Goal: Information Seeking & Learning: Learn about a topic

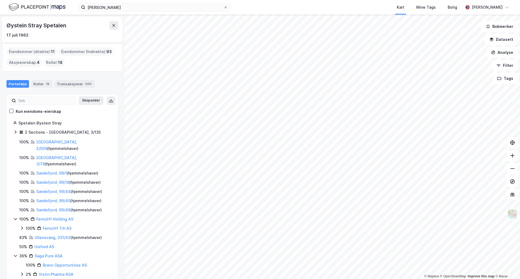
scroll to position [17, 0]
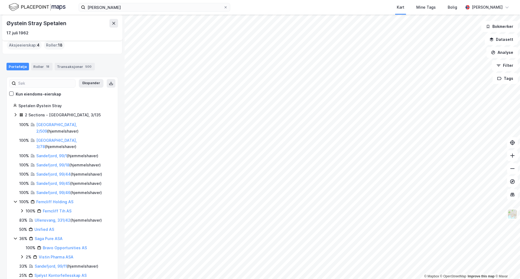
click at [108, 25] on div "Øystein Stray Spetalen" at bounding box center [62, 23] width 112 height 9
click at [112, 24] on icon at bounding box center [114, 23] width 4 height 4
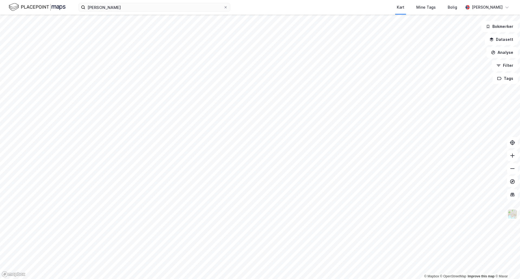
click at [63, 1] on div "[PERSON_NAME] Kart Mine Tags Bolig [PERSON_NAME]" at bounding box center [260, 7] width 520 height 15
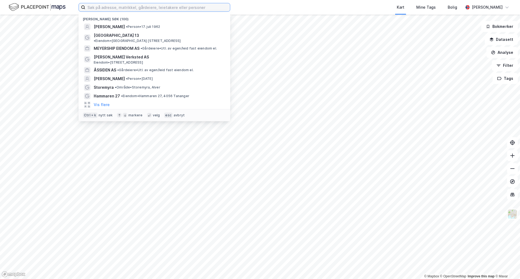
click at [121, 10] on input at bounding box center [157, 7] width 145 height 8
click at [101, 9] on input at bounding box center [157, 7] width 145 height 8
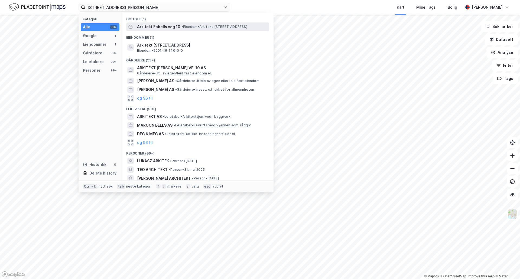
click at [206, 25] on span "• Eiendom • Arkitekt [STREET_ADDRESS]" at bounding box center [214, 27] width 66 height 4
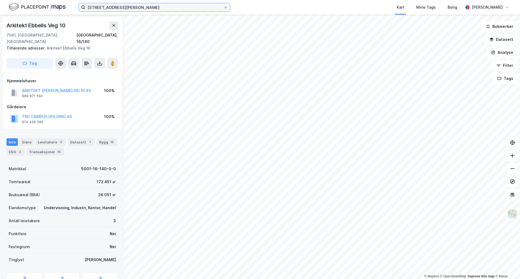
click at [139, 6] on input "[STREET_ADDRESS][PERSON_NAME]" at bounding box center [154, 7] width 138 height 8
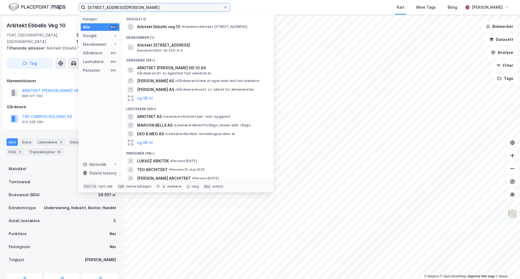
click at [139, 6] on input "[STREET_ADDRESS][PERSON_NAME]" at bounding box center [154, 7] width 138 height 8
type input "kvalsund"
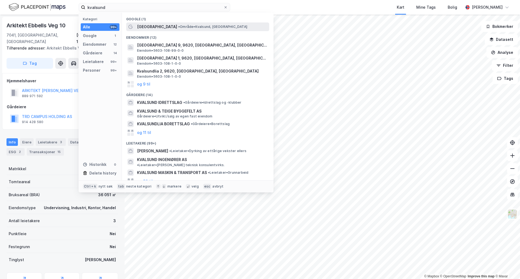
click at [148, 29] on span "[GEOGRAPHIC_DATA]" at bounding box center [157, 27] width 40 height 6
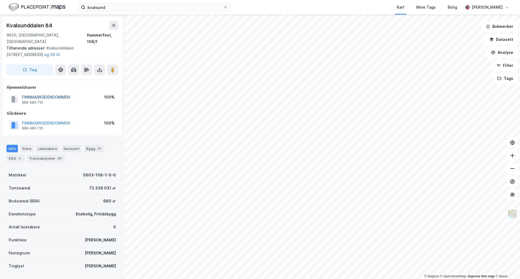
click at [0, 0] on button "FINNMARKSEIENDOMMEN" at bounding box center [0, 0] width 0 height 0
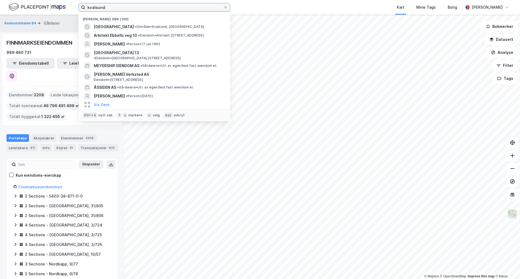
click at [110, 8] on input "kvalsund" at bounding box center [154, 7] width 138 height 8
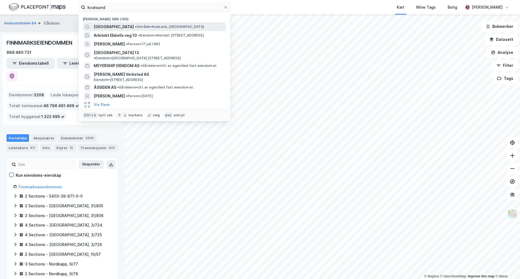
click at [135, 27] on span "• Område • [GEOGRAPHIC_DATA], [GEOGRAPHIC_DATA]" at bounding box center [169, 27] width 69 height 4
